Goal: Submit feedback/report problem

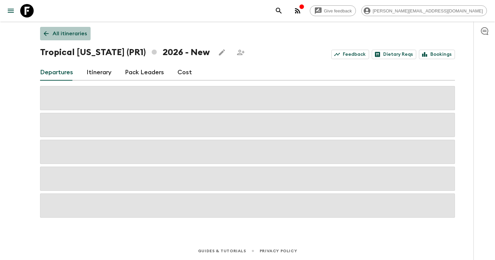
click at [66, 34] on p "All itineraries" at bounding box center [69, 34] width 34 height 8
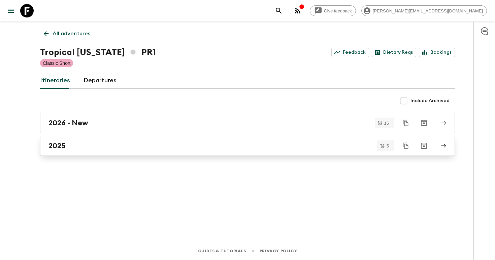
click at [100, 142] on div "2025" at bounding box center [240, 146] width 385 height 9
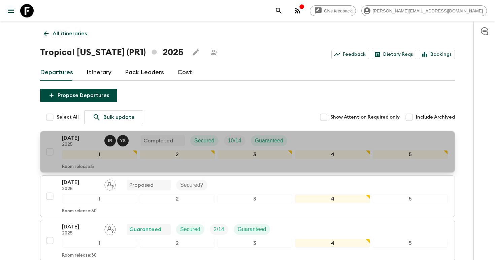
click at [89, 143] on p "2025" at bounding box center [80, 144] width 37 height 5
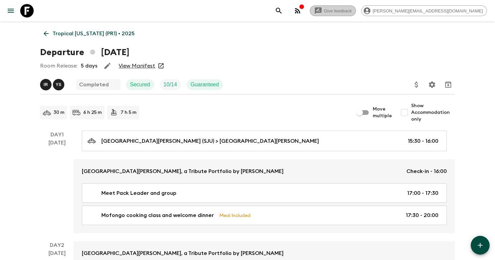
click at [355, 10] on span "Give feedback" at bounding box center [337, 10] width 35 height 5
click at [301, 10] on icon "button" at bounding box center [297, 11] width 8 height 8
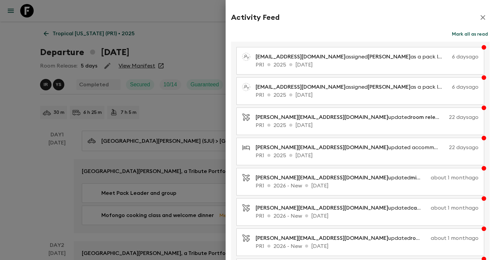
click at [483, 17] on icon "button" at bounding box center [482, 17] width 8 height 8
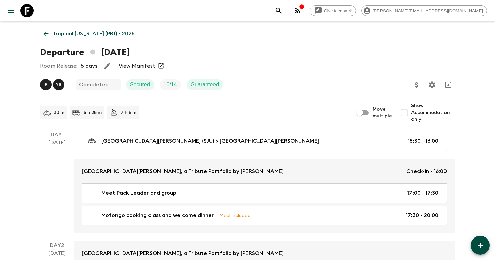
click at [68, 30] on p "Tropical [US_STATE] (PR1) • 2025" at bounding box center [93, 34] width 82 height 8
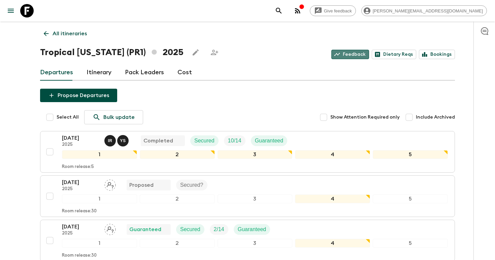
click at [355, 53] on link "Feedback" at bounding box center [350, 54] width 38 height 9
